Goal: Task Accomplishment & Management: Use online tool/utility

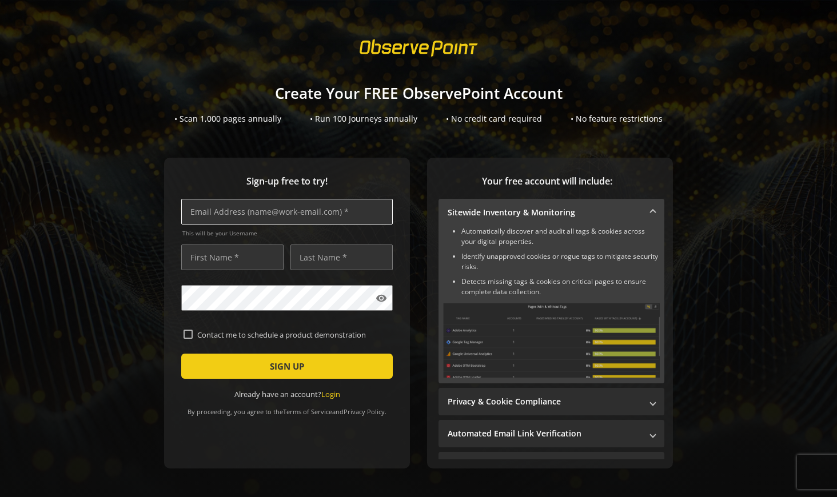
click at [316, 216] on input "text" at bounding box center [287, 212] width 212 height 26
type input "j"
type input "[EMAIL_ADDRESS][DOMAIN_NAME]"
type input "ZHOUMIN"
type input "XIE"
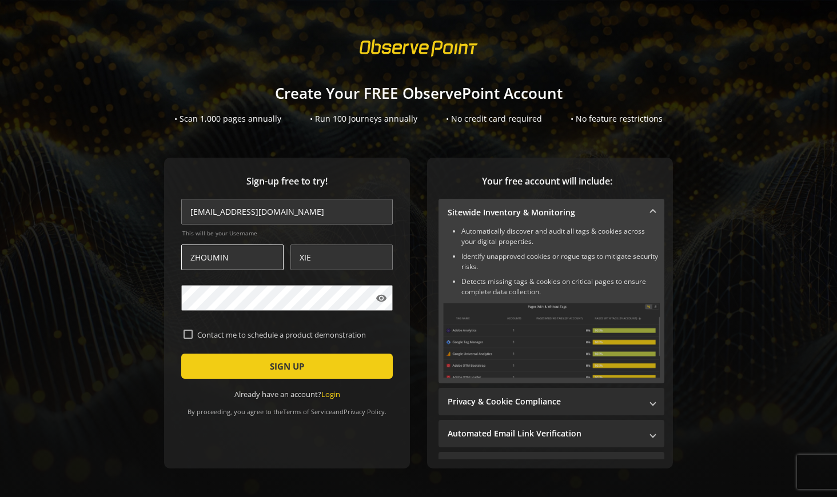
drag, startPoint x: 259, startPoint y: 253, endPoint x: 190, endPoint y: 252, distance: 69.2
click at [190, 252] on input "ZHOUMIN" at bounding box center [232, 258] width 102 height 26
type input "[PERSON_NAME]"
click at [166, 296] on div "Sign-up free to try! [EMAIL_ADDRESS][DOMAIN_NAME] This will be your Username [P…" at bounding box center [287, 313] width 246 height 311
click at [376, 298] on mat-icon "visibility" at bounding box center [381, 298] width 11 height 11
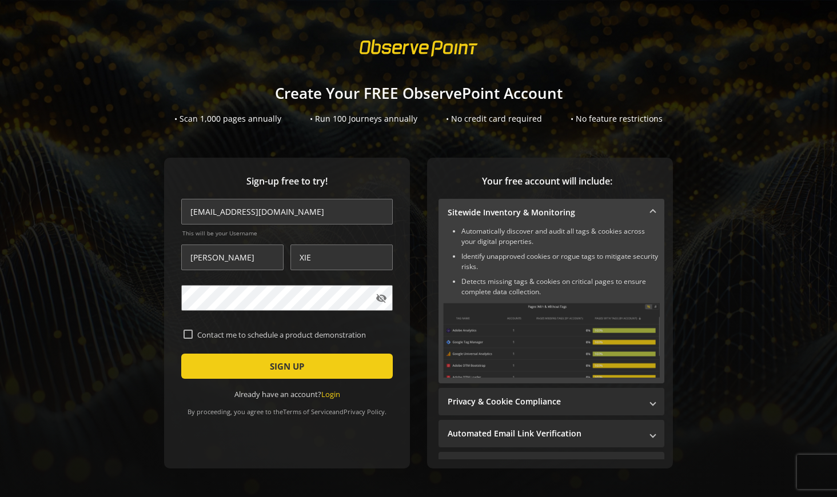
click at [186, 333] on input "Contact me to schedule a product demonstration" at bounding box center [187, 334] width 9 height 9
click at [187, 330] on input "Contact me to schedule a product demonstration" at bounding box center [187, 334] width 9 height 9
checkbox input "false"
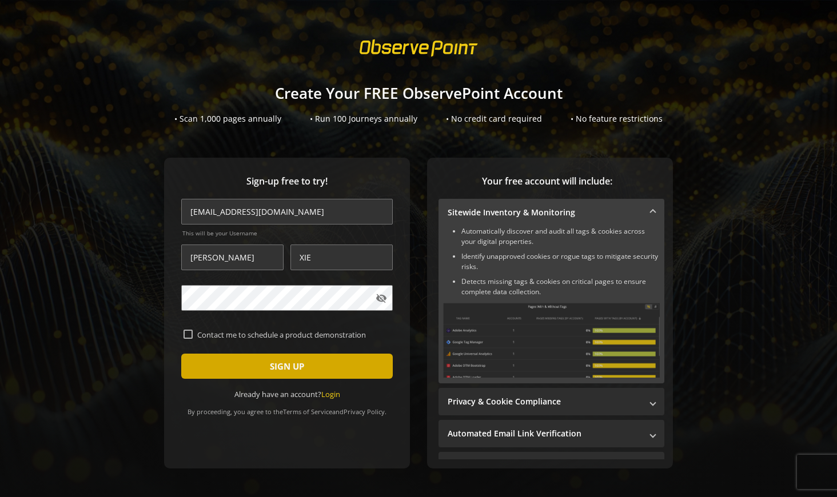
click at [274, 373] on span "SIGN UP" at bounding box center [287, 366] width 34 height 21
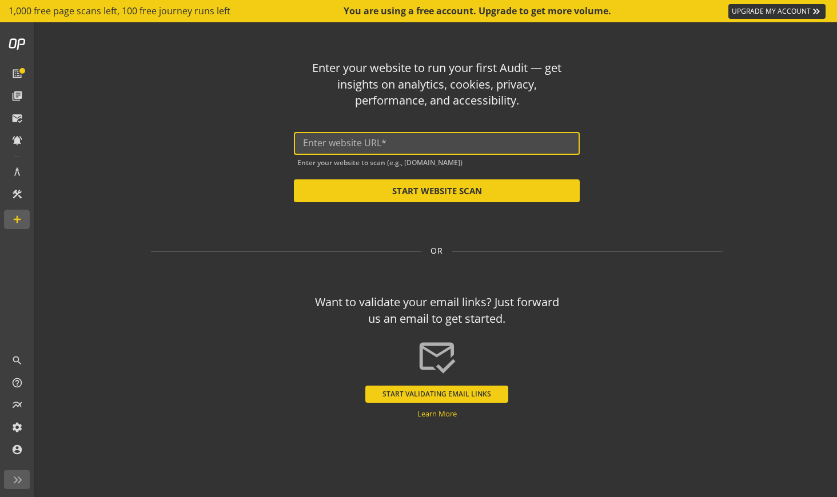
click at [361, 143] on input "text" at bounding box center [437, 143] width 268 height 11
paste input "[URL][DOMAIN_NAME]"
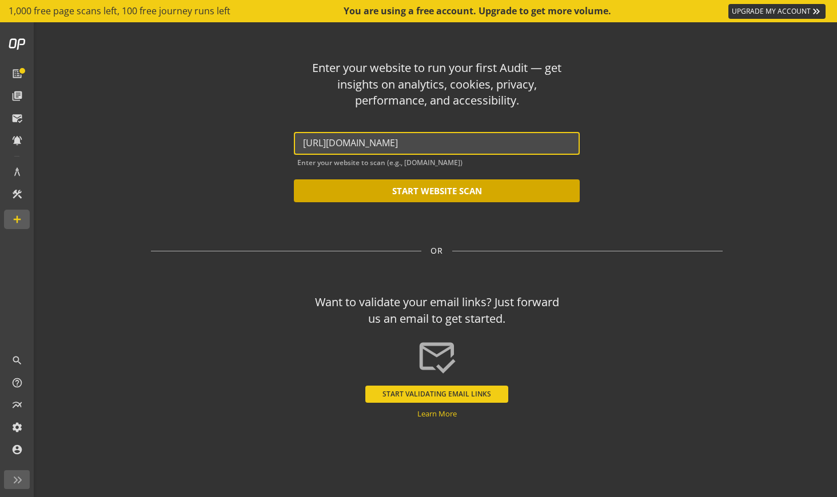
type input "[URL][DOMAIN_NAME]"
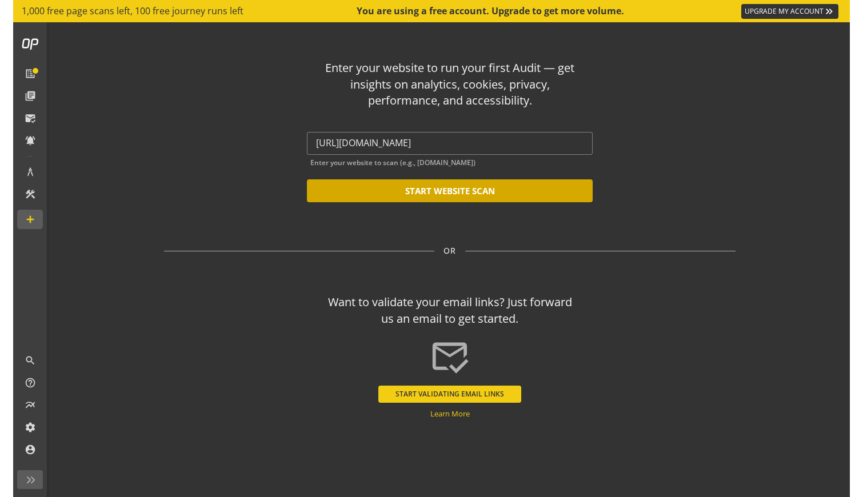
scroll to position [0, 0]
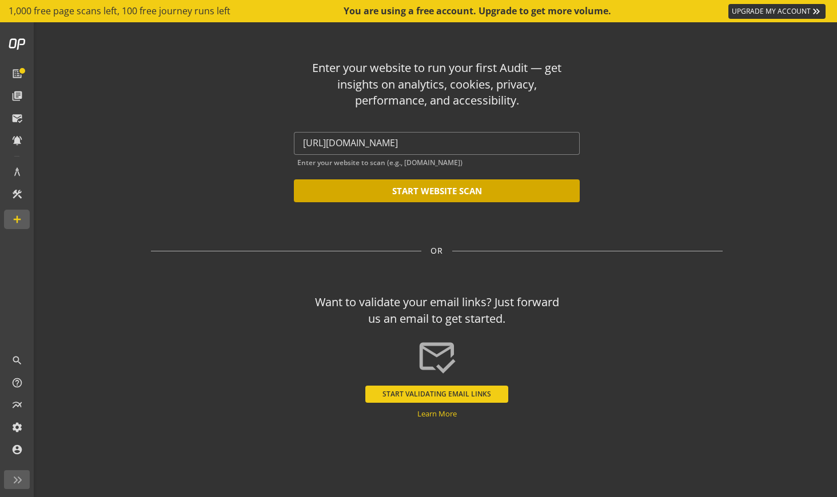
click at [437, 194] on button "START WEBSITE SCAN" at bounding box center [437, 190] width 286 height 23
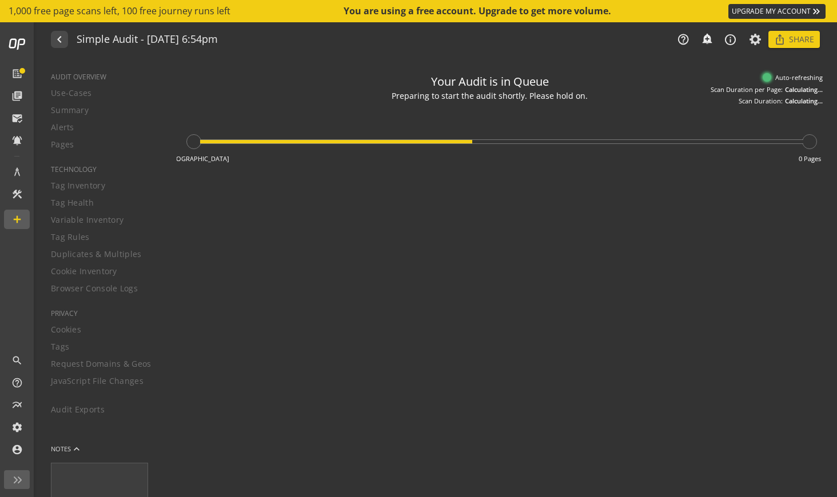
type textarea "Notes can include: -a description of what this audit is validating -changes in …"
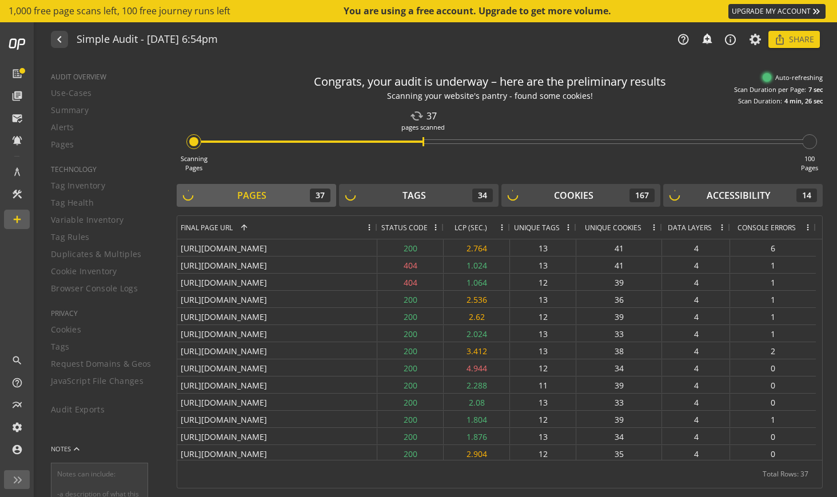
click at [568, 228] on span at bounding box center [568, 227] width 9 height 9
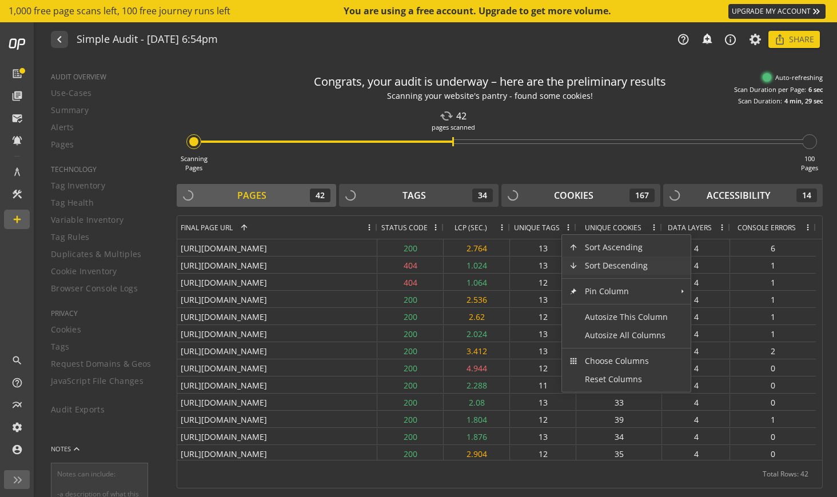
click at [587, 265] on span "Sort Descending" at bounding box center [626, 266] width 97 height 18
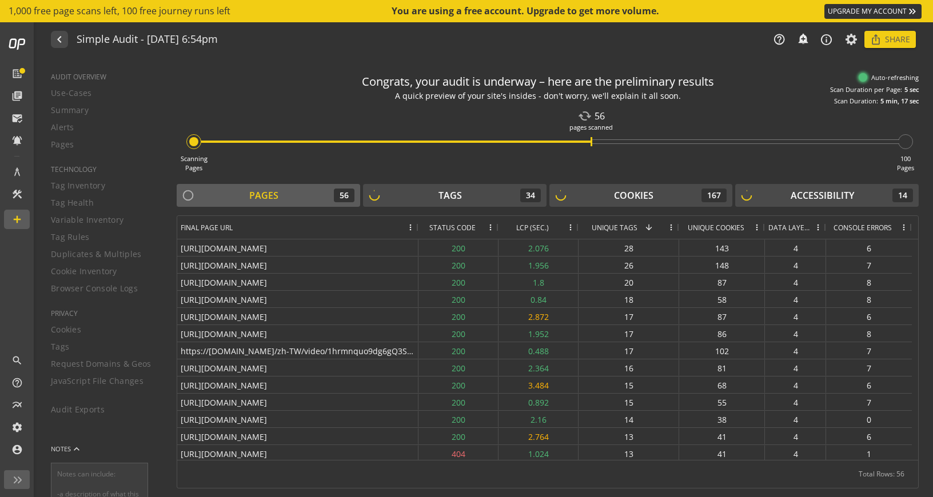
drag, startPoint x: 656, startPoint y: 227, endPoint x: 676, endPoint y: 227, distance: 20.6
click at [676, 227] on div at bounding box center [678, 227] width 5 height 23
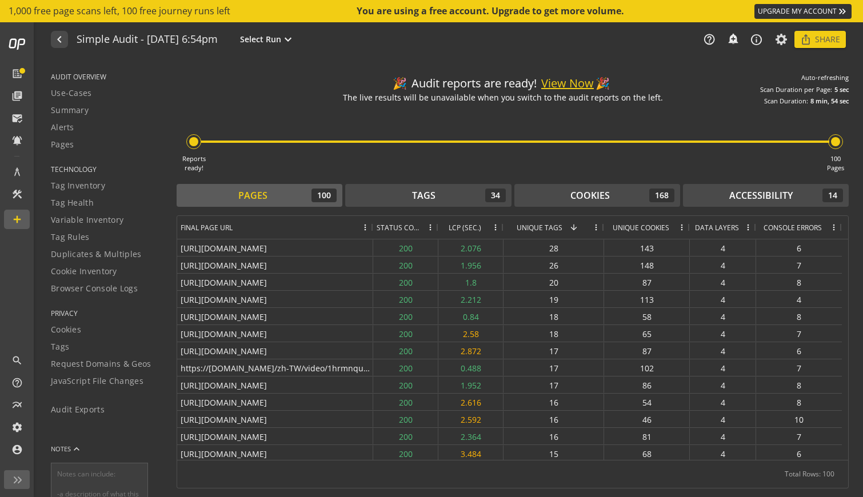
click at [573, 88] on button "View Now" at bounding box center [567, 83] width 53 height 17
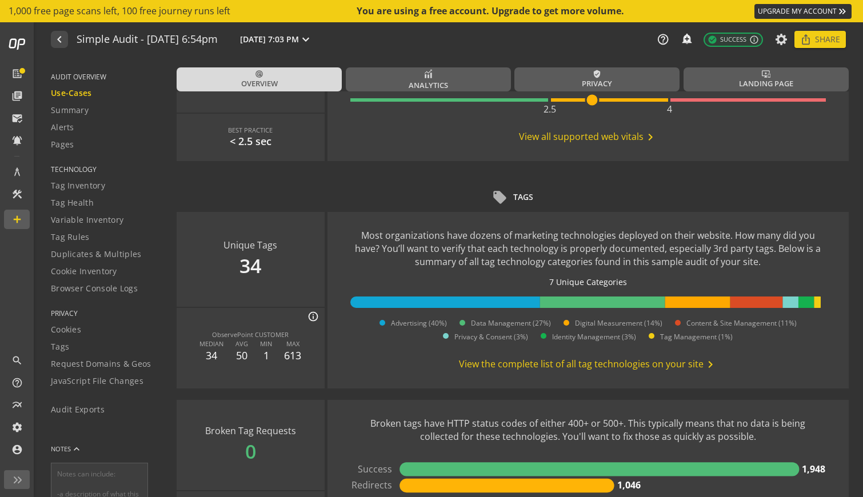
scroll to position [637, 0]
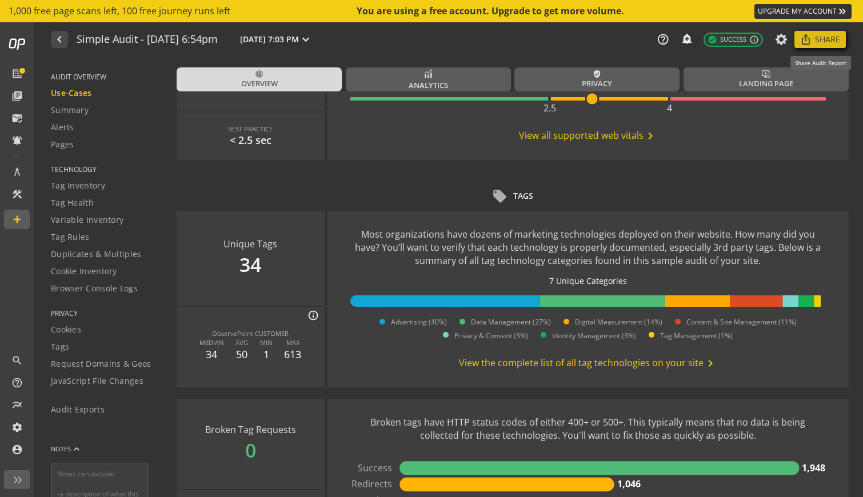
click at [819, 45] on span "Share" at bounding box center [827, 39] width 25 height 21
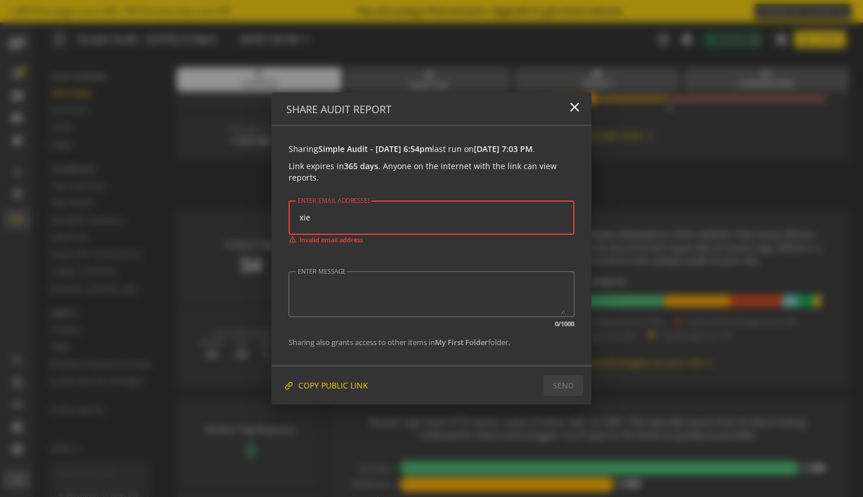
type input "[EMAIL_ADDRESS][DOMAIN_NAME]"
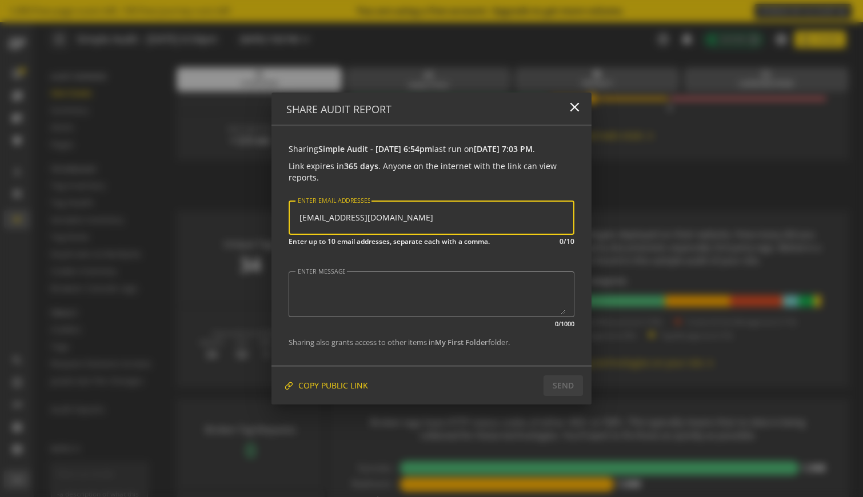
click at [443, 269] on div "ENTER MESSAGE 0/1000" at bounding box center [432, 294] width 286 height 69
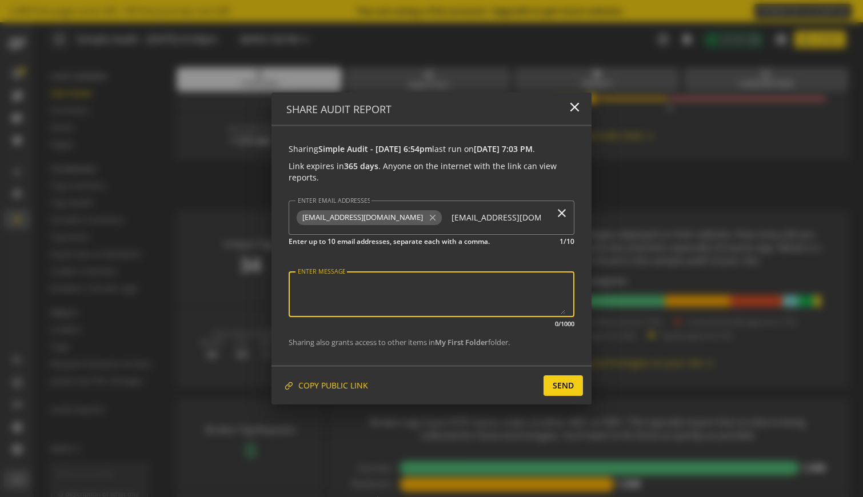
click at [421, 292] on textarea "ENTER MESSAGE" at bounding box center [432, 294] width 268 height 40
type textarea "report"
click at [557, 390] on span "SEND" at bounding box center [563, 386] width 21 height 21
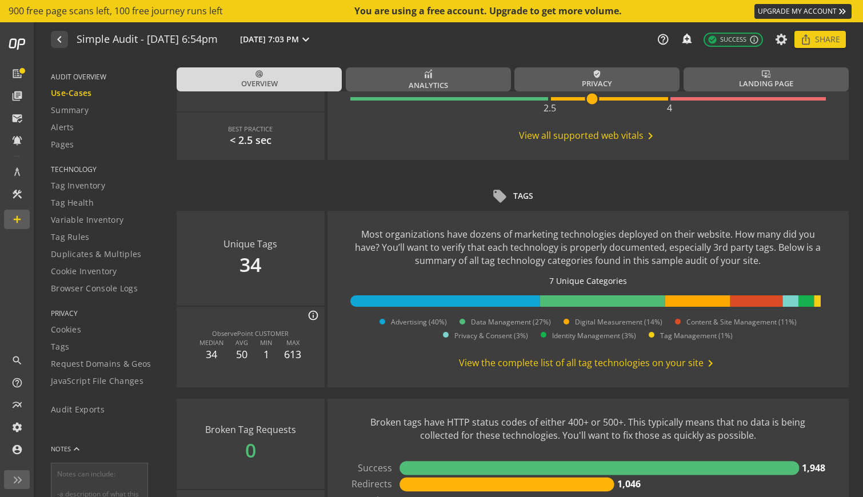
click at [535, 361] on span "View the complete list of all tag technologies on your site chevron_right" at bounding box center [588, 364] width 258 height 14
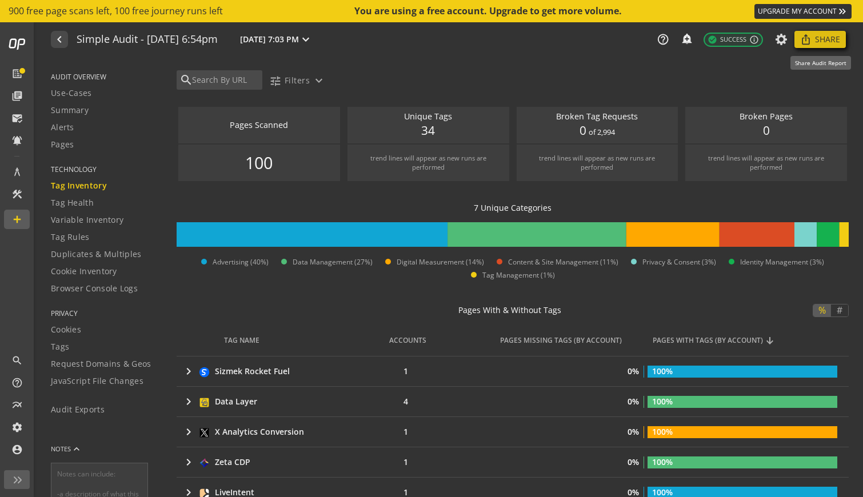
click at [817, 41] on span "Share" at bounding box center [827, 39] width 25 height 21
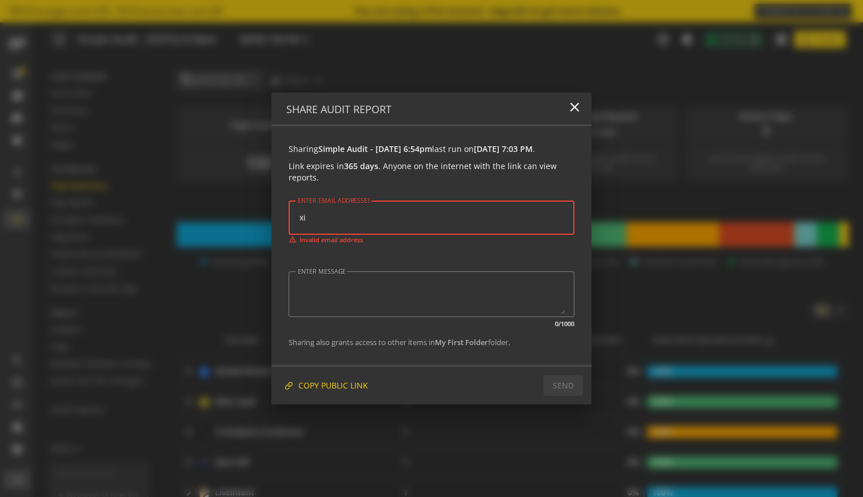
type input "x"
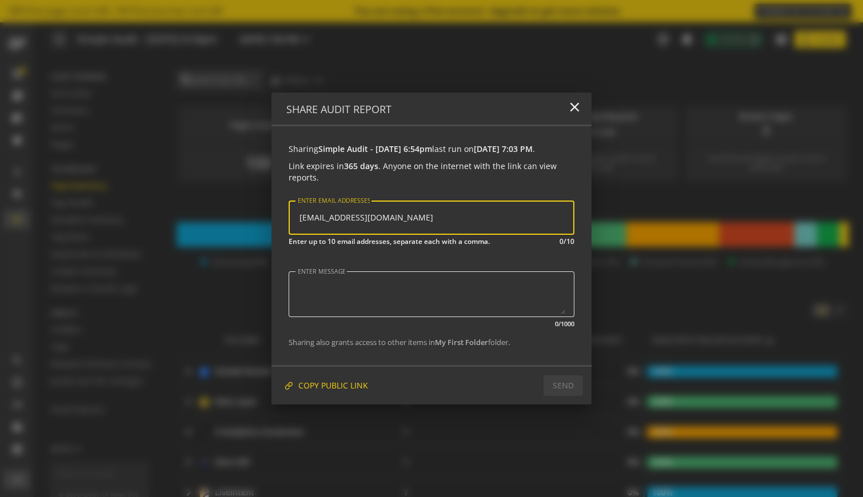
type input "[EMAIL_ADDRESS][DOMAIN_NAME]"
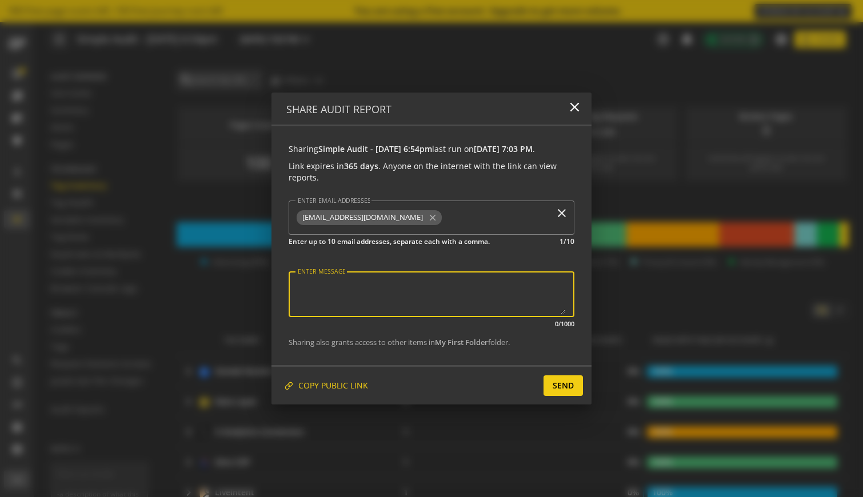
click at [388, 300] on textarea "ENTER MESSAGE" at bounding box center [432, 294] width 268 height 40
type textarea "report"
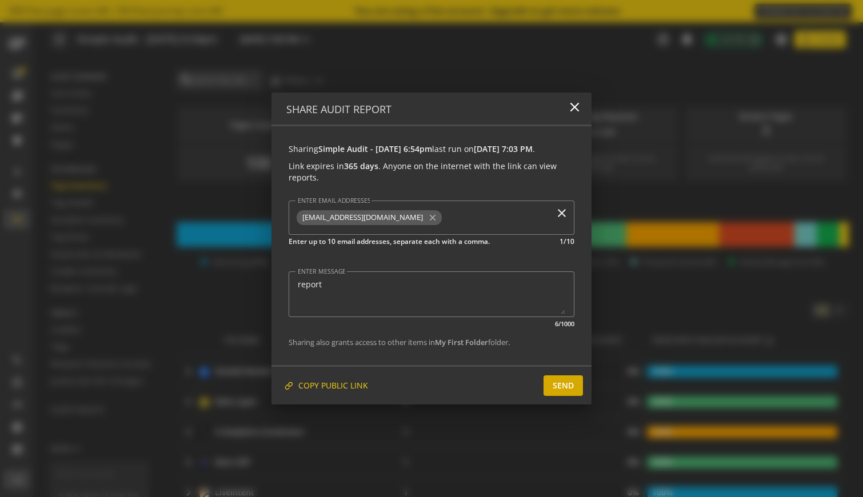
click at [562, 387] on span "SEND" at bounding box center [563, 386] width 21 height 21
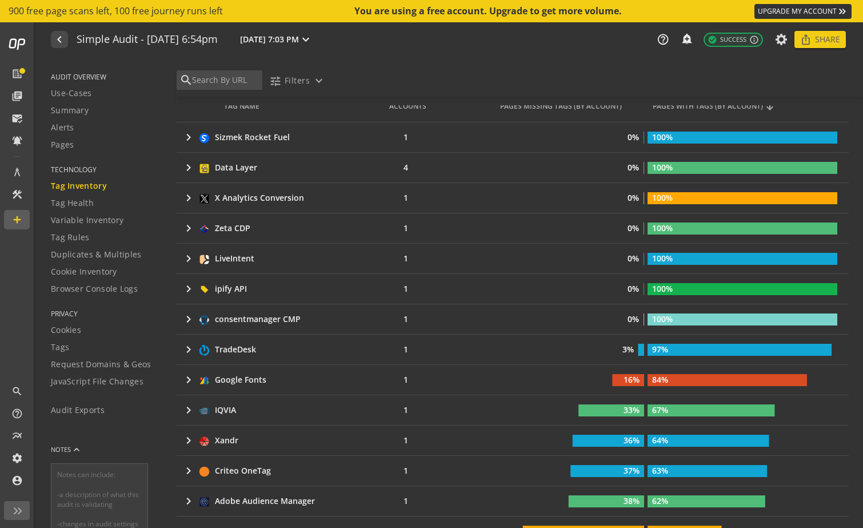
scroll to position [127, 0]
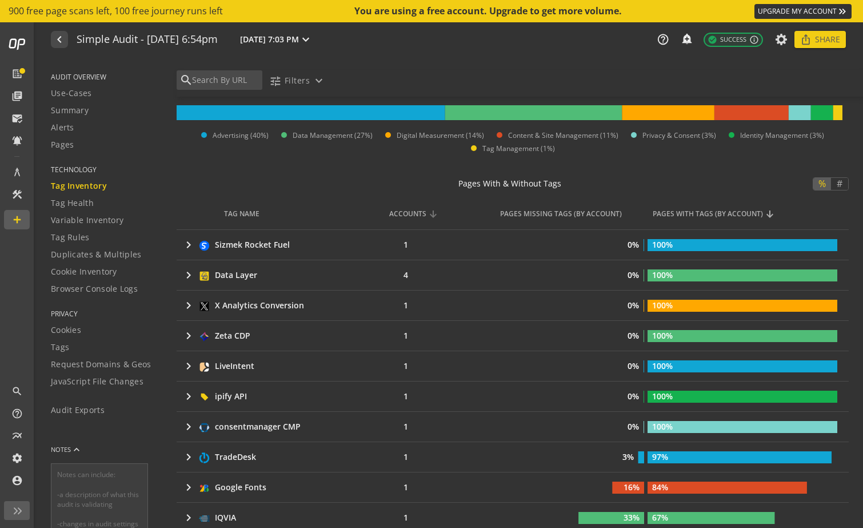
click at [410, 212] on div "ACCOUNTS" at bounding box center [407, 214] width 37 height 10
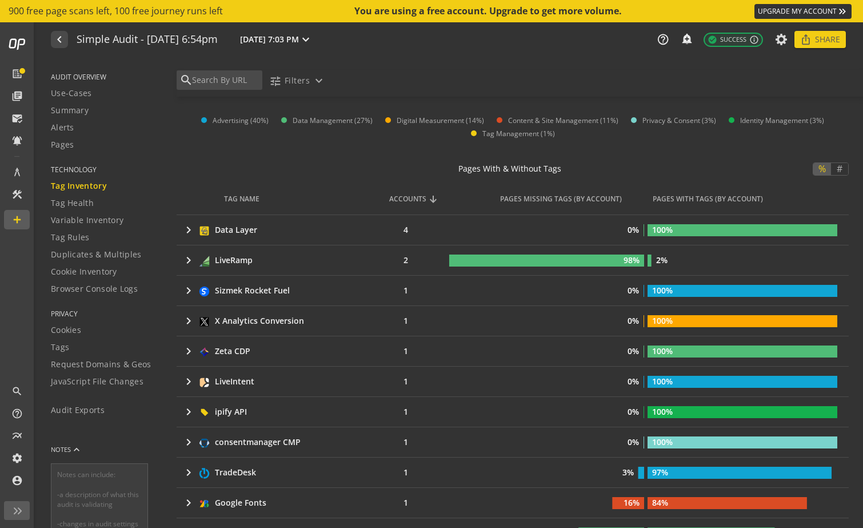
scroll to position [147, 0]
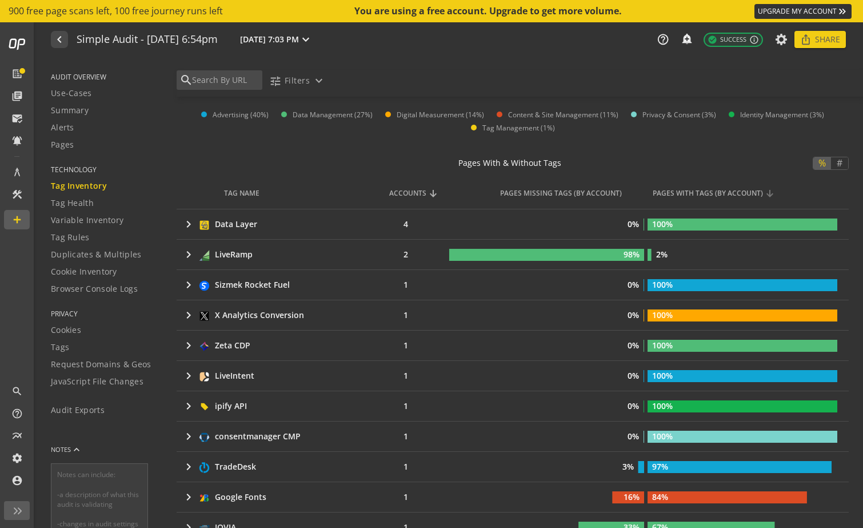
click at [712, 198] on th "PAGES WITH TAGS (BY ACCOUNT)" at bounding box center [748, 193] width 202 height 32
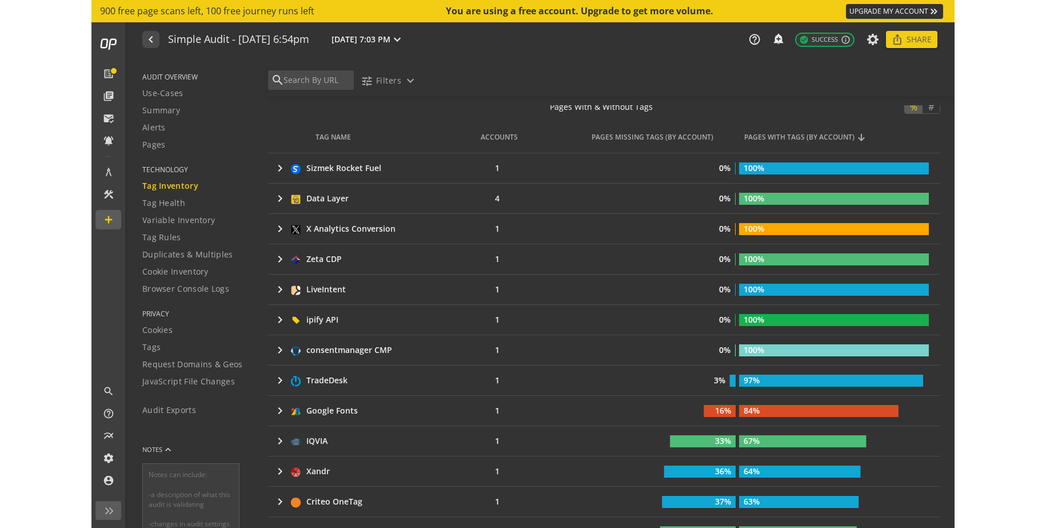
scroll to position [195, 0]
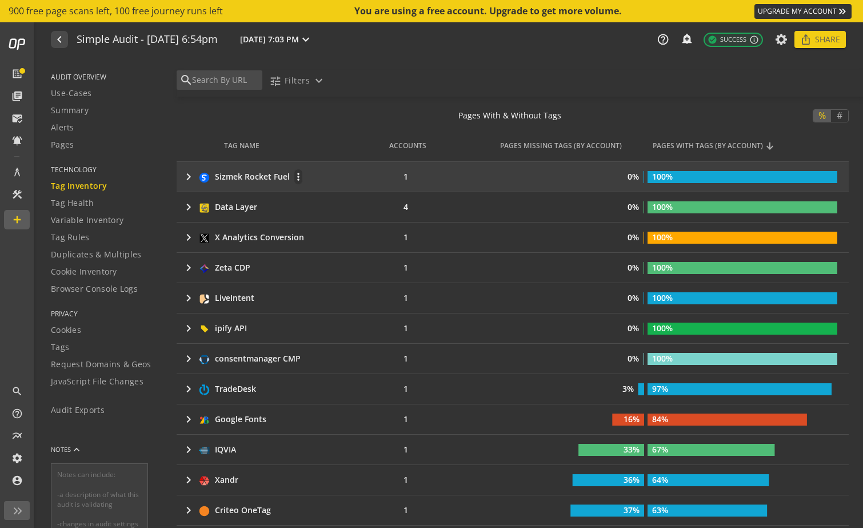
click at [189, 179] on mat-icon "keyboard_arrow_right" at bounding box center [189, 177] width 14 height 14
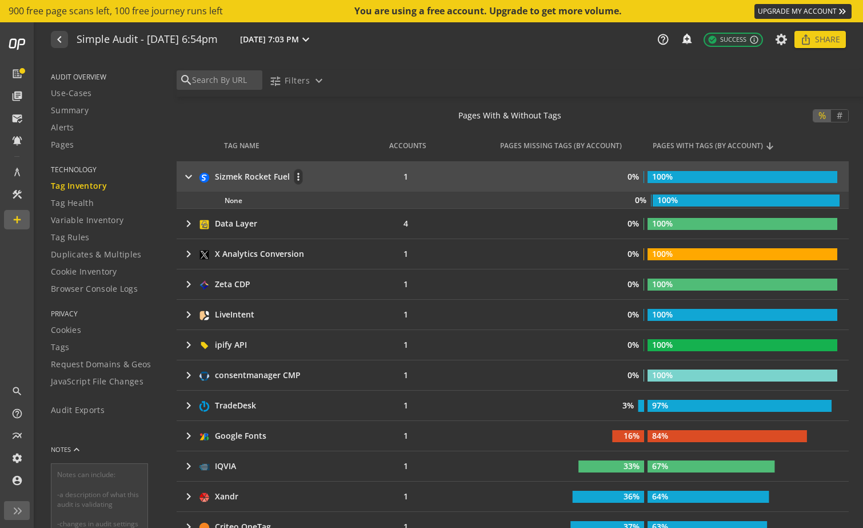
click at [189, 179] on mat-icon "keyboard_arrow_right" at bounding box center [189, 177] width 14 height 14
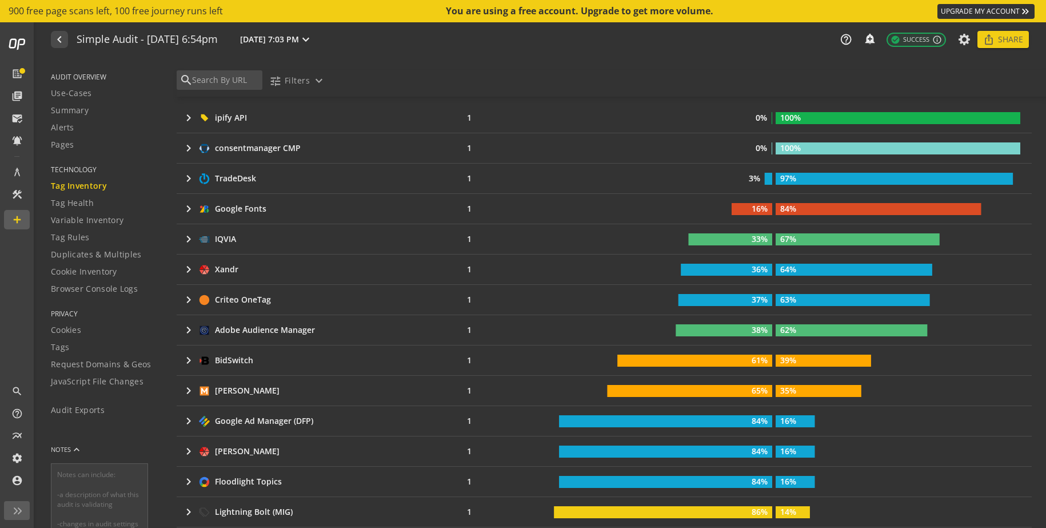
scroll to position [0, 0]
